Goal: Task Accomplishment & Management: Manage account settings

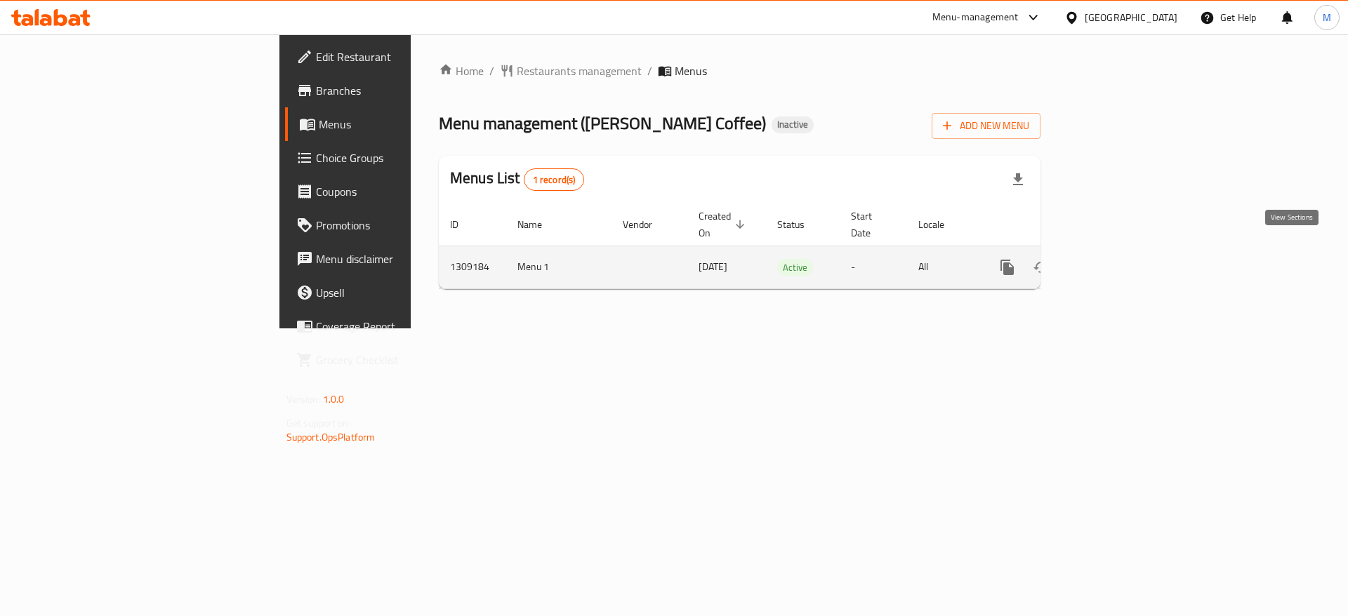
click at [1117, 259] on icon "enhanced table" at bounding box center [1108, 267] width 17 height 17
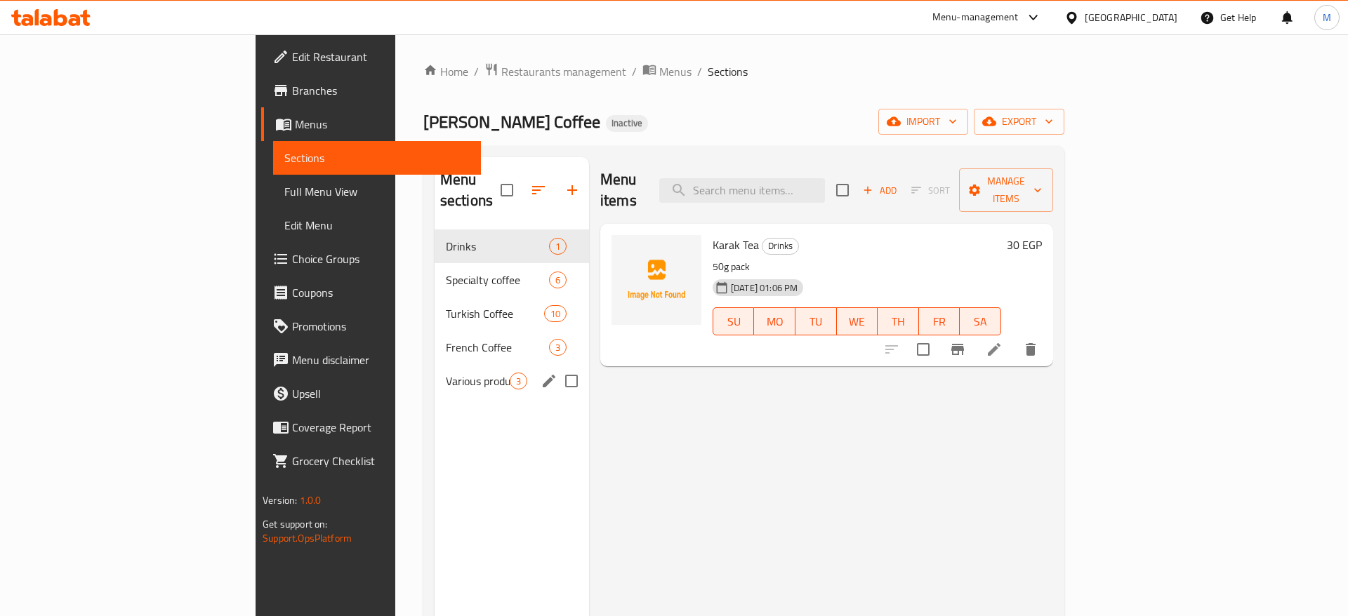
click at [435, 369] on div "Various products 3" at bounding box center [512, 381] width 154 height 34
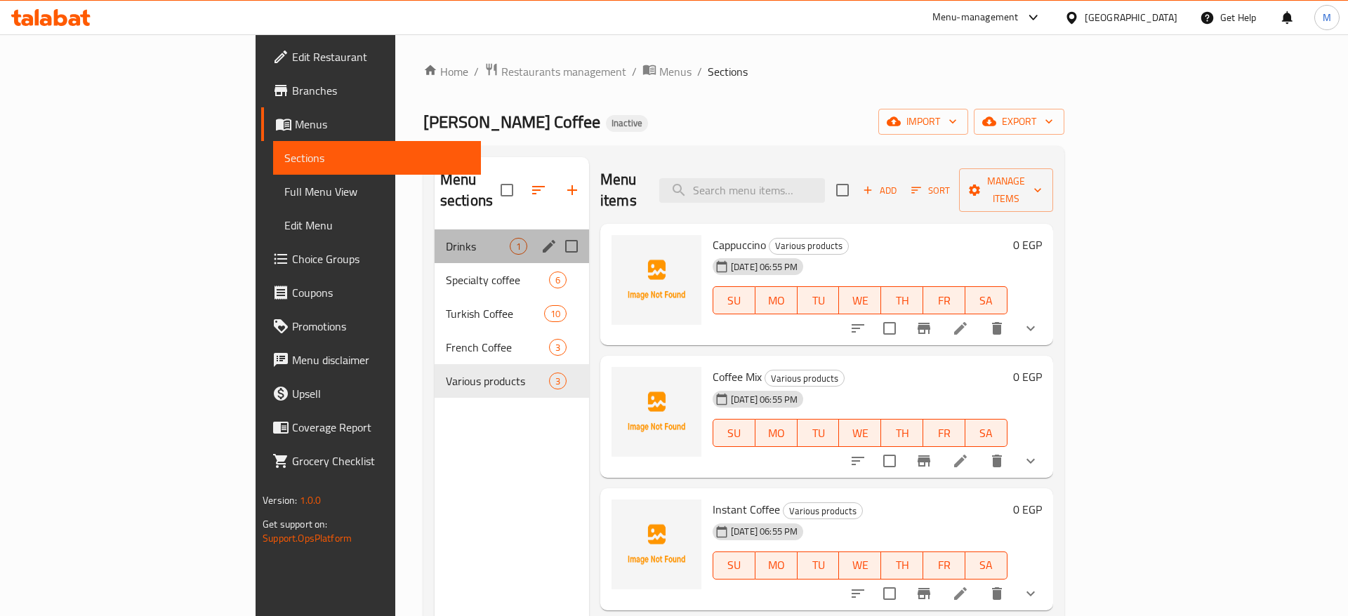
click at [435, 235] on div "Drinks 1" at bounding box center [512, 247] width 154 height 34
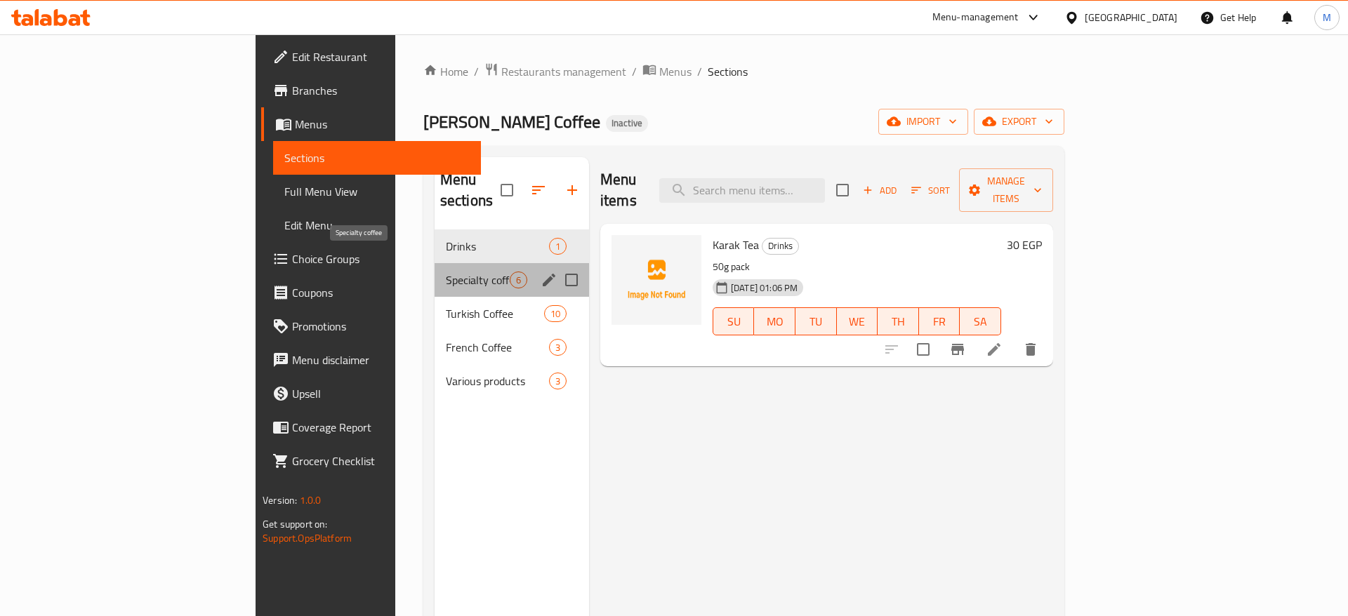
click at [446, 272] on span "Specialty coffee" at bounding box center [478, 280] width 64 height 17
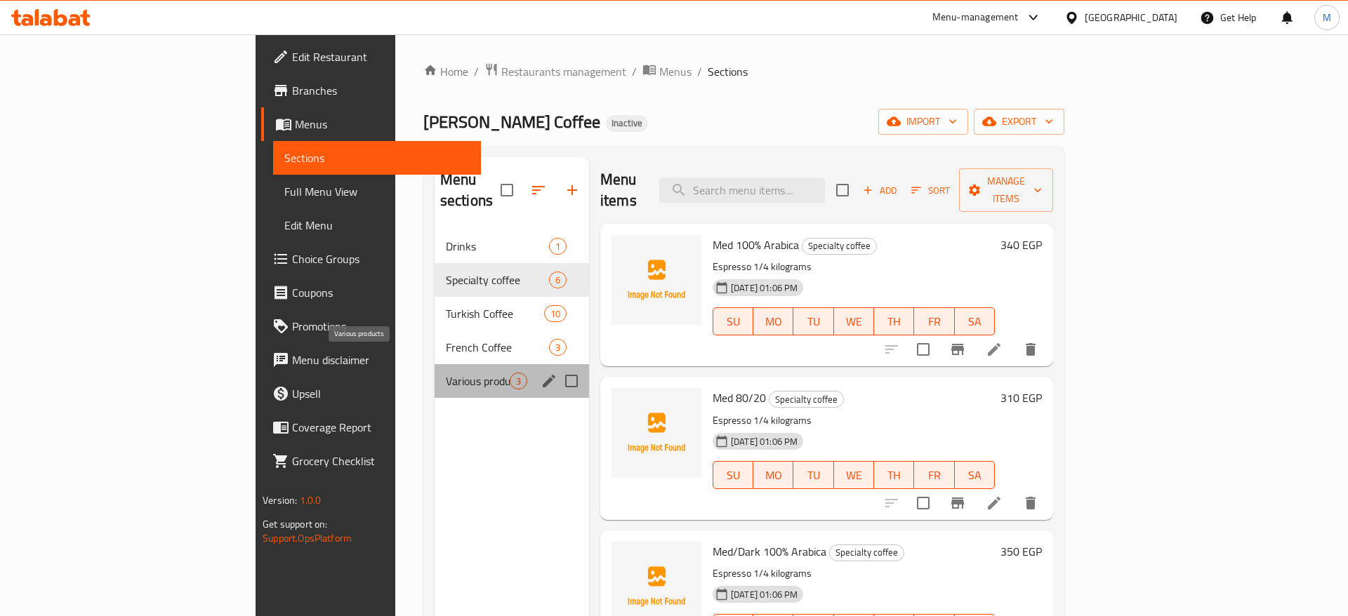
click at [446, 373] on span "Various products" at bounding box center [478, 381] width 64 height 17
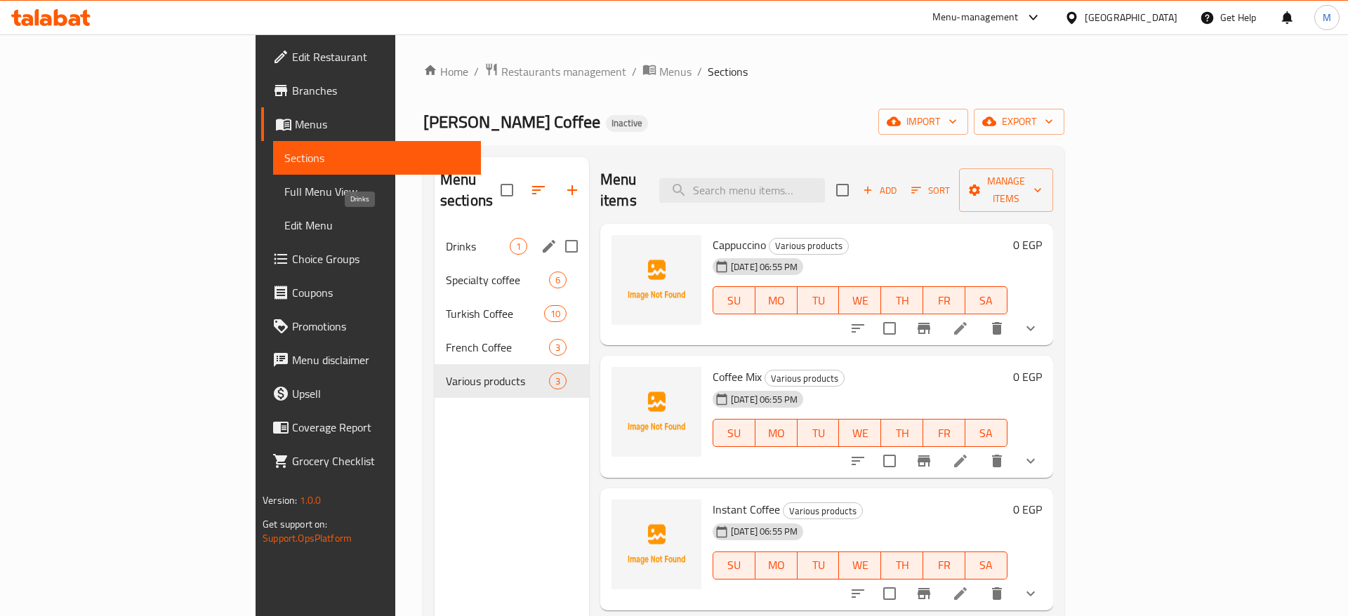
click at [446, 238] on span "Drinks" at bounding box center [478, 246] width 64 height 17
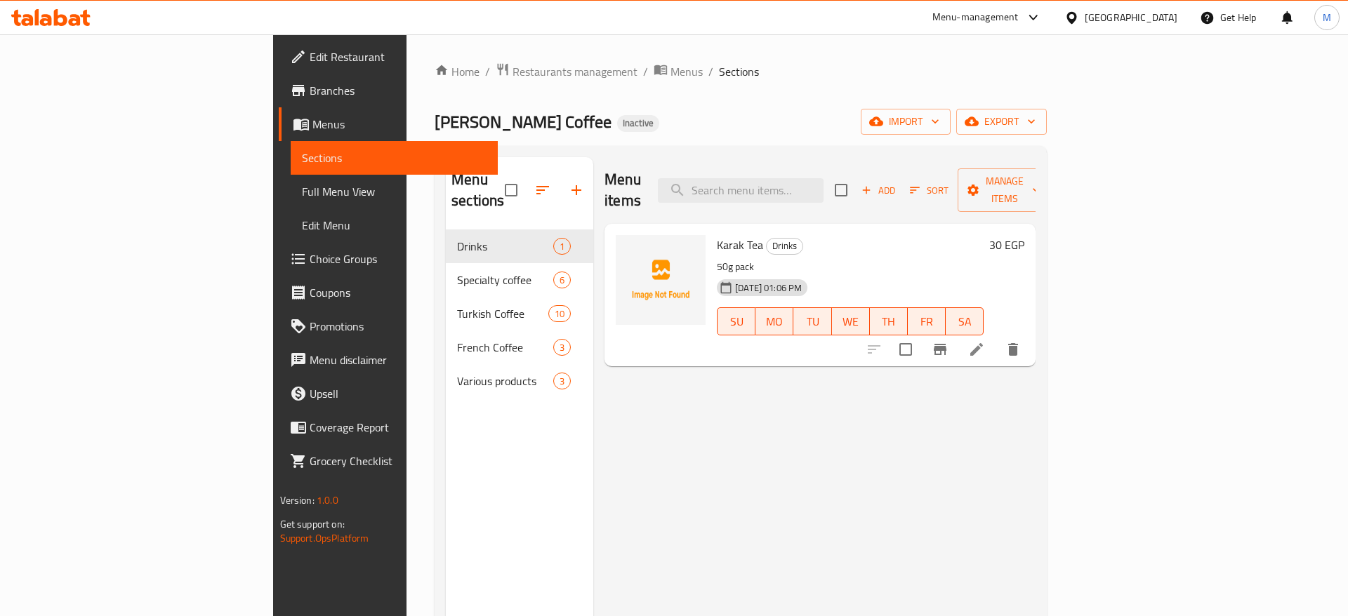
click at [680, 442] on div "Menu items Add Sort Manage items Karak Tea Drinks 50g pack [DATE] 01:06 PM SU M…" at bounding box center [814, 465] width 442 height 616
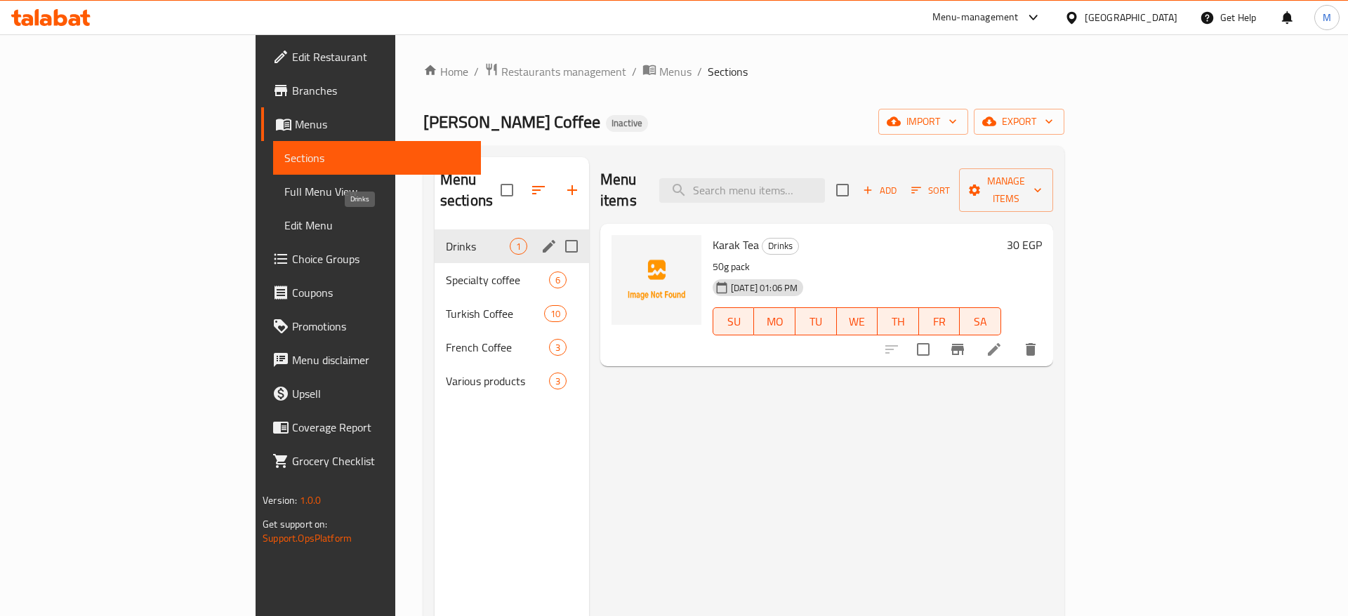
click at [446, 238] on span "Drinks" at bounding box center [478, 246] width 64 height 17
click at [543, 240] on icon "edit" at bounding box center [549, 246] width 13 height 13
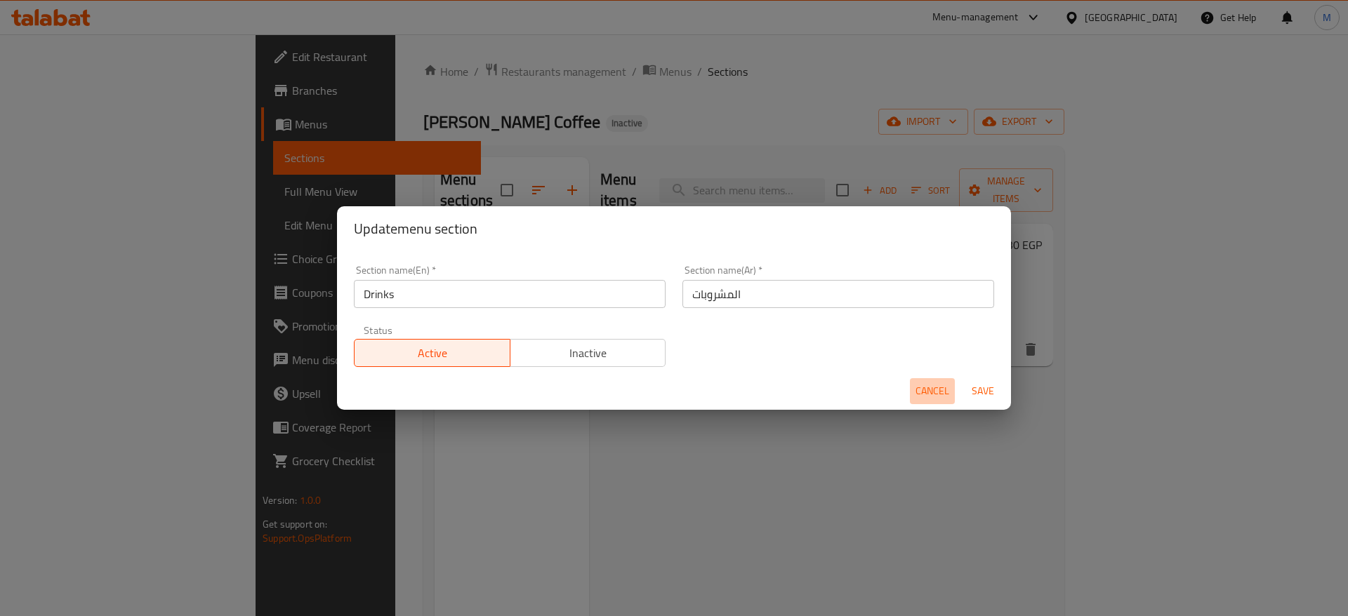
click at [929, 390] on span "Cancel" at bounding box center [933, 392] width 34 height 18
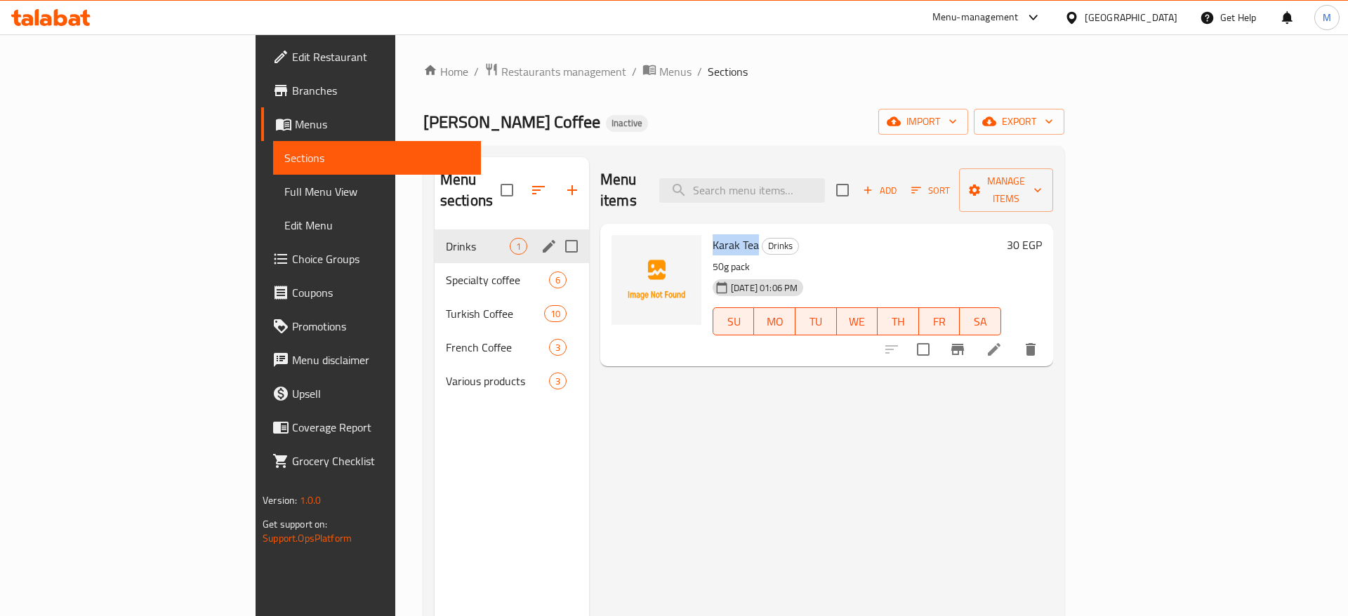
drag, startPoint x: 649, startPoint y: 225, endPoint x: 695, endPoint y: 228, distance: 46.4
click at [713, 235] on h6 "Karak Tea Drinks" at bounding box center [857, 245] width 289 height 20
copy span "Karak Tea"
click at [541, 238] on icon "edit" at bounding box center [549, 246] width 17 height 17
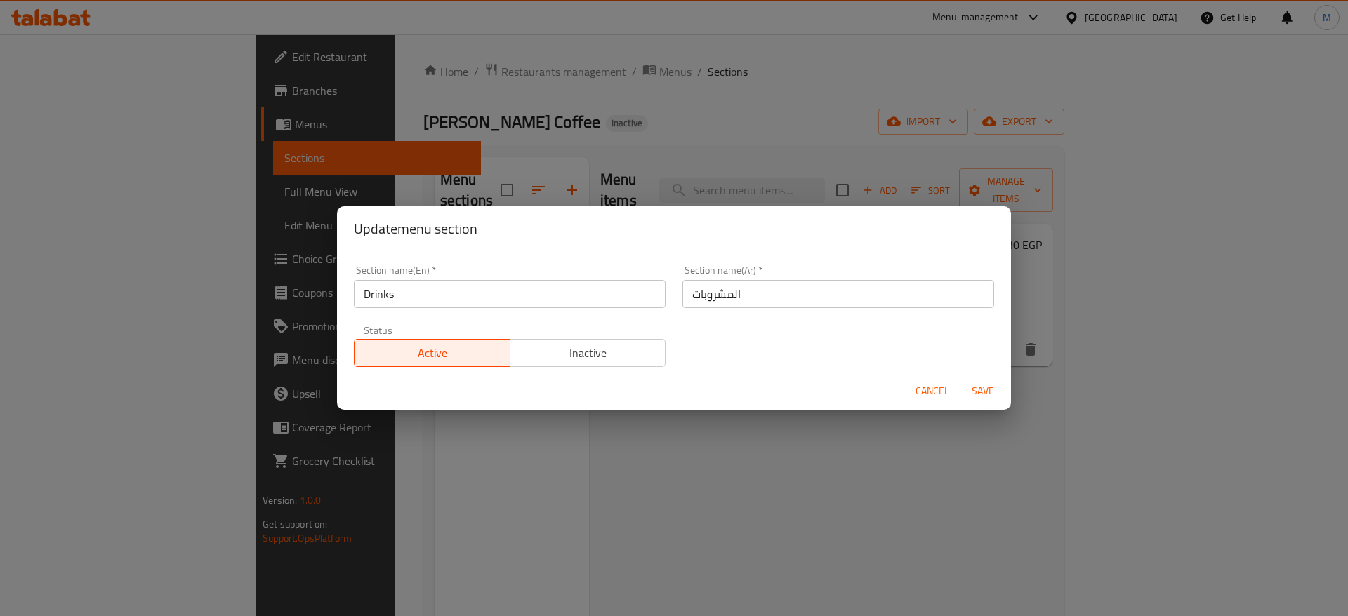
click at [440, 301] on input "Drinks" at bounding box center [510, 294] width 312 height 28
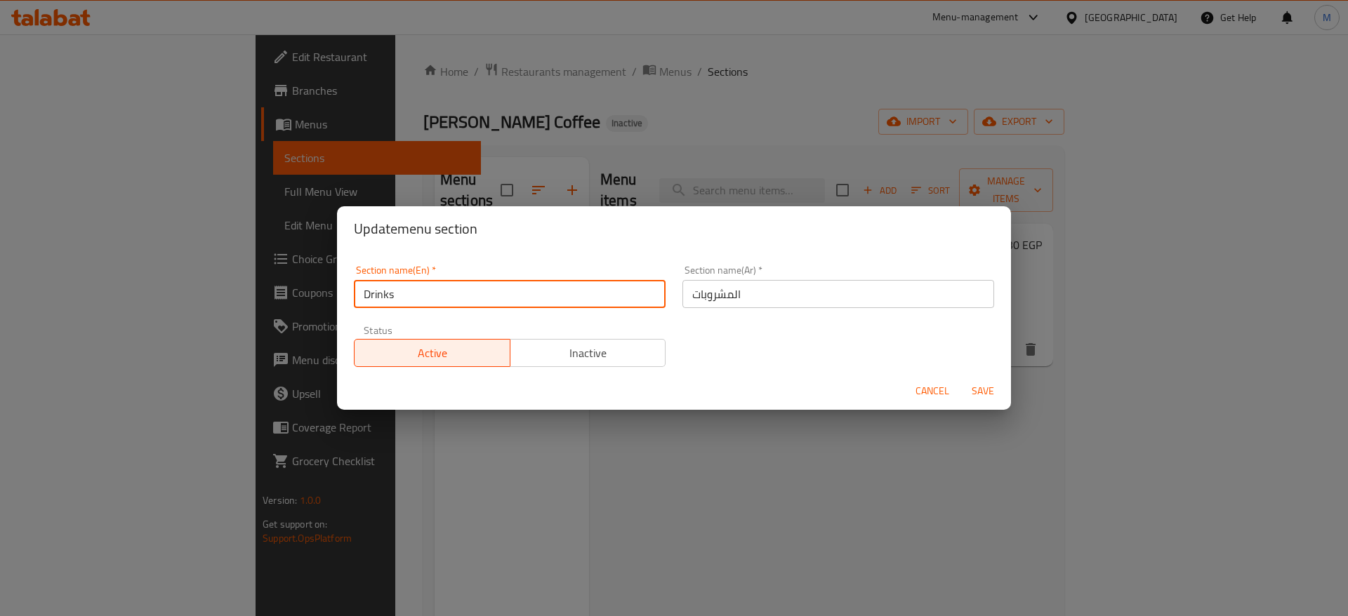
click at [440, 301] on input "Drinks" at bounding box center [510, 294] width 312 height 28
paste input "Karak Tea"
type input "Karak Tea"
click at [734, 301] on input "المشروبات" at bounding box center [838, 294] width 312 height 28
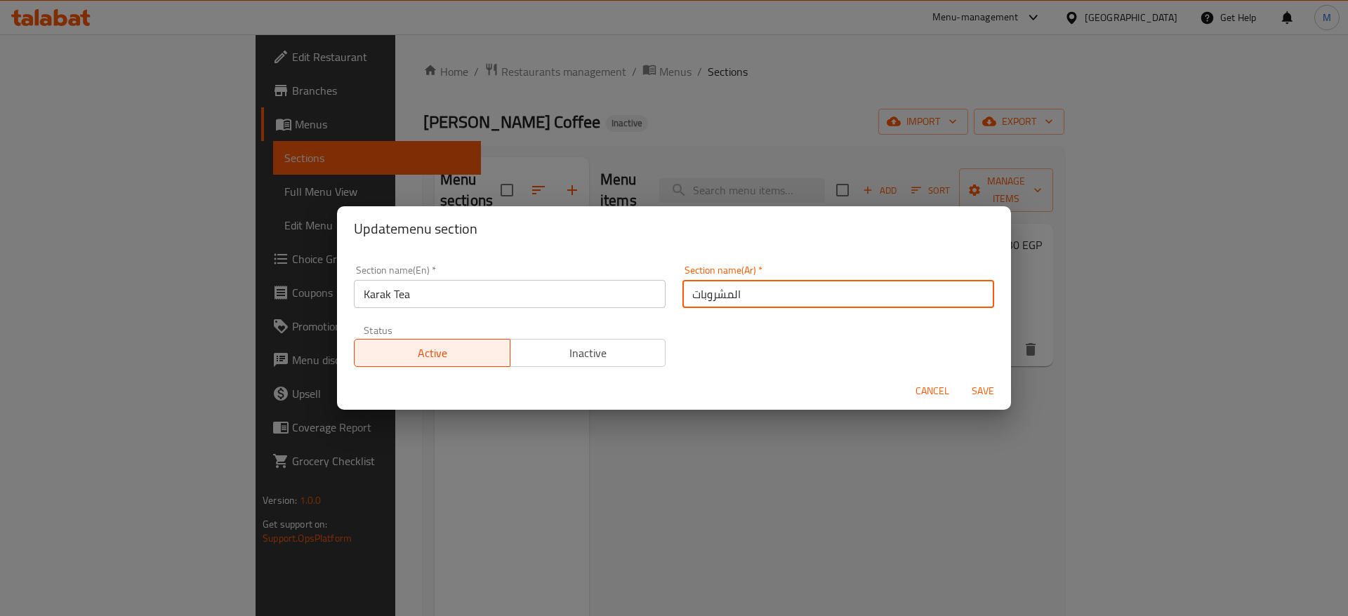
click at [734, 301] on input "المشروبات" at bounding box center [838, 294] width 312 height 28
type input "شاى الكرك"
click at [972, 392] on span "Save" at bounding box center [983, 392] width 34 height 18
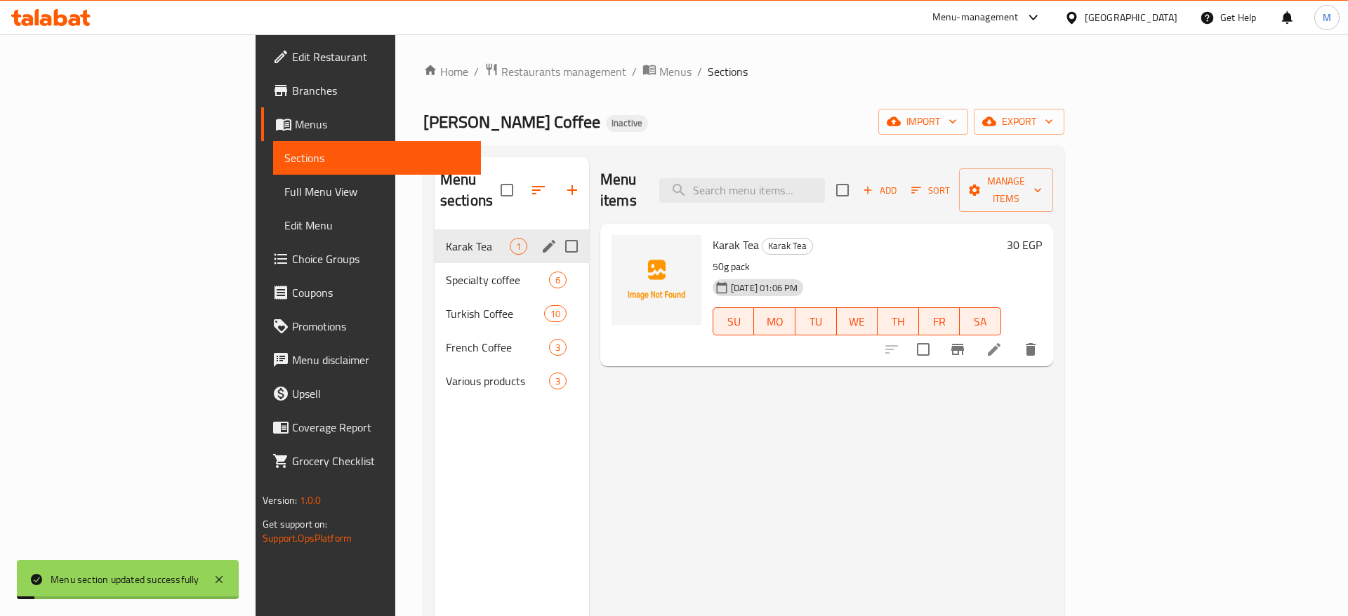
click at [652, 438] on div "Menu items Add Sort Manage items Karak Tea Karak Tea 50g pack [DATE] 01:06 PM S…" at bounding box center [821, 465] width 464 height 616
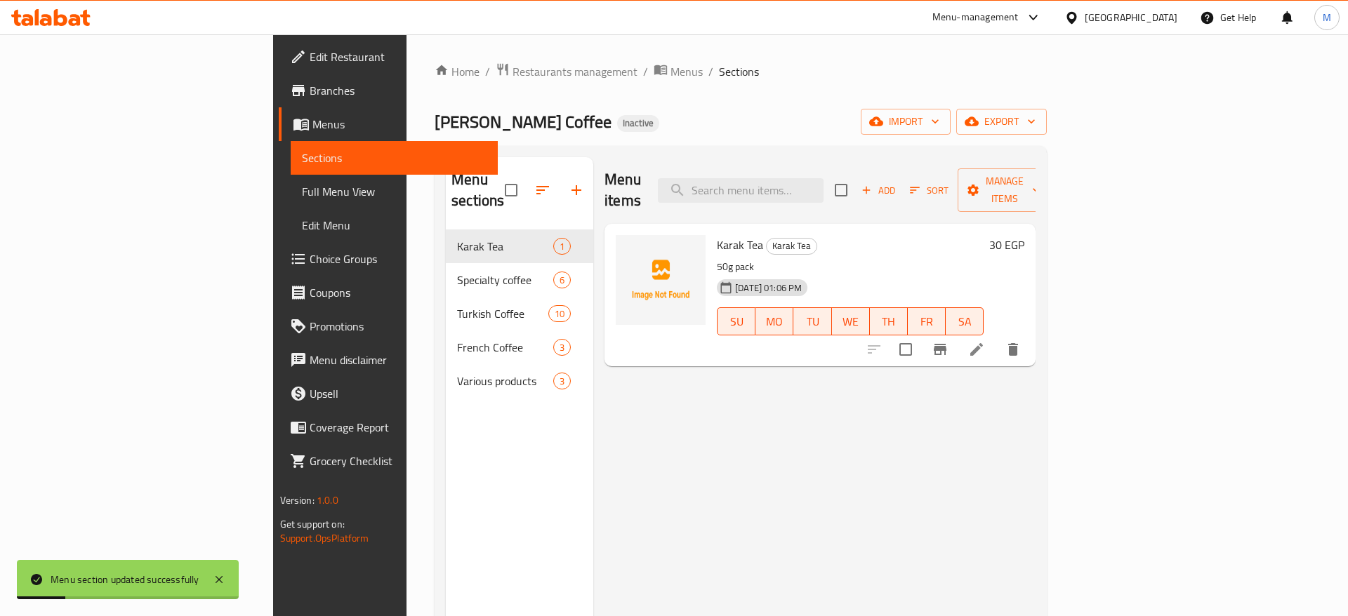
click at [644, 137] on div "Home / Restaurants management / Menus / Sections [PERSON_NAME] Coffee Inactive …" at bounding box center [741, 423] width 612 height 723
click at [593, 199] on div "Menu items Add Sort Manage items Karak Tea Karak Tea 50g pack [DATE] 01:06 PM S…" at bounding box center [814, 465] width 442 height 616
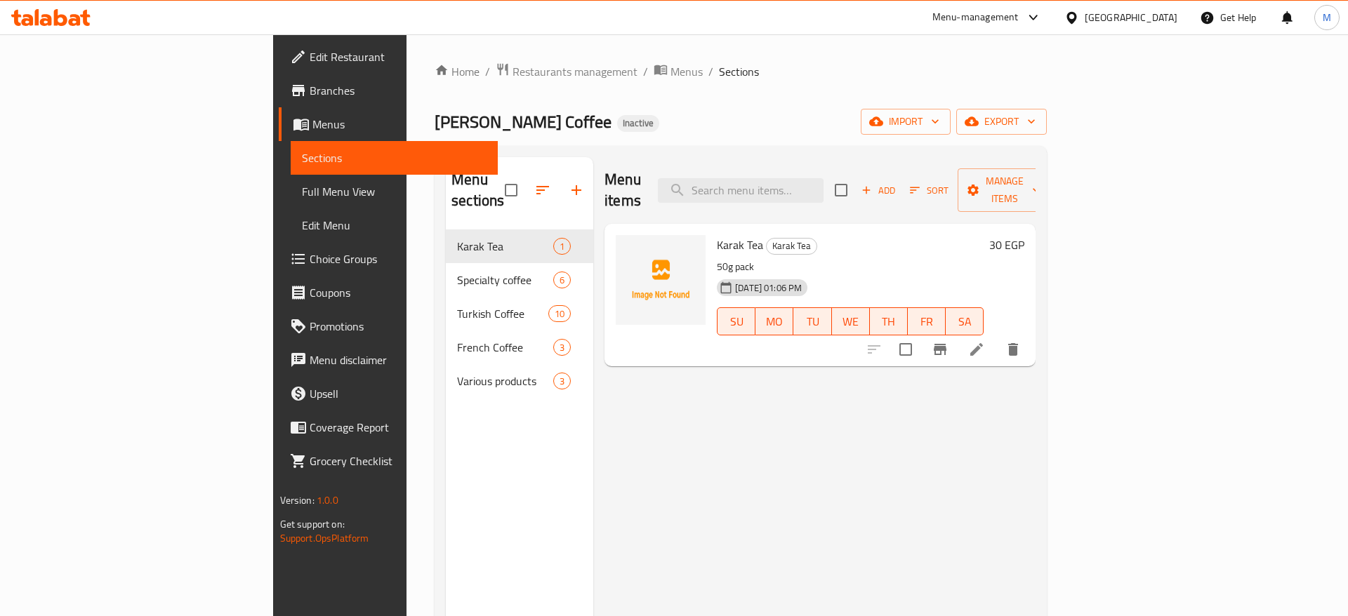
click at [663, 136] on div "Home / Restaurants management / Menus / Sections [PERSON_NAME] Coffee Inactive …" at bounding box center [741, 423] width 612 height 723
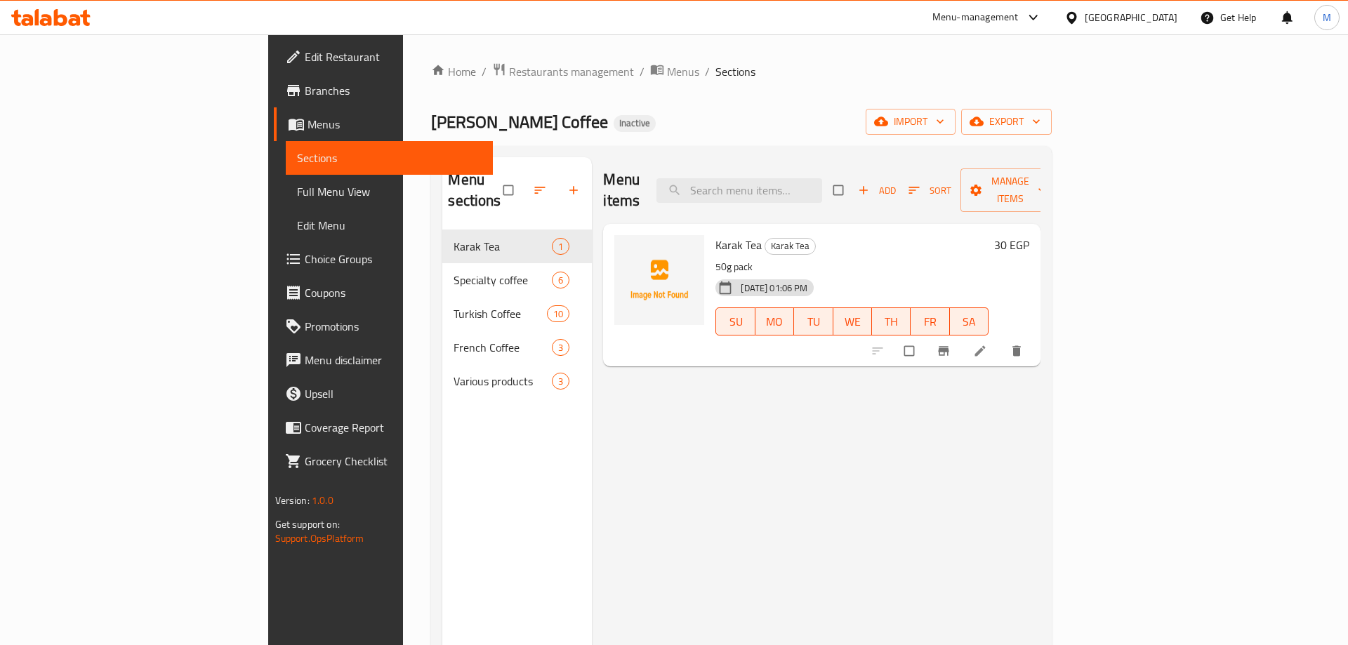
click at [1019, 20] on div "Menu-management" at bounding box center [975, 17] width 86 height 17
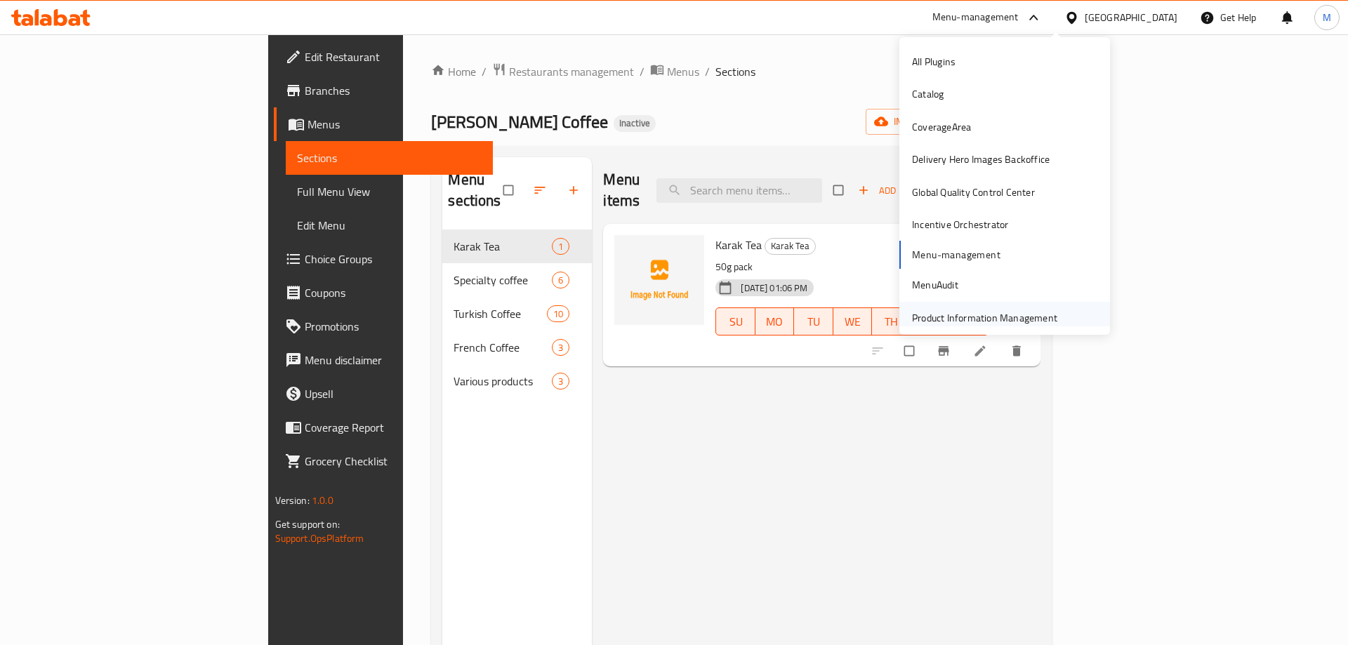
scroll to position [41, 0]
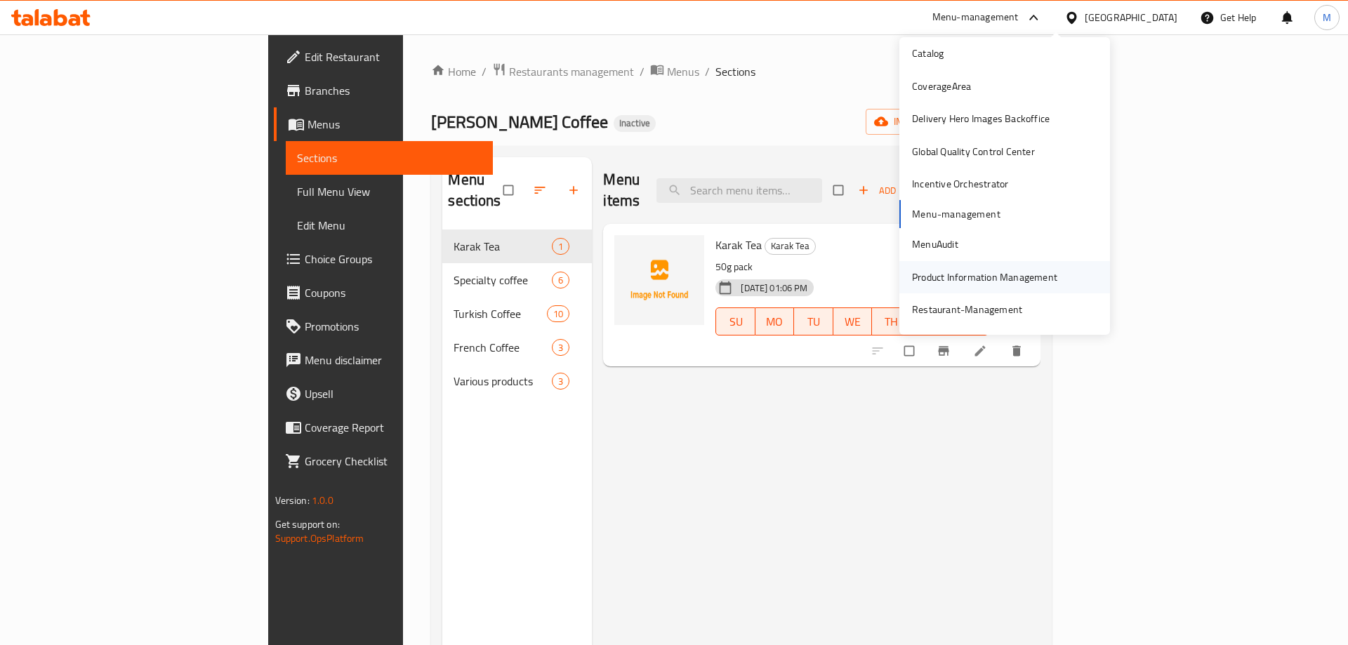
click at [996, 310] on div "Restaurant-Management" at bounding box center [967, 309] width 110 height 15
